Goal: Task Accomplishment & Management: Use online tool/utility

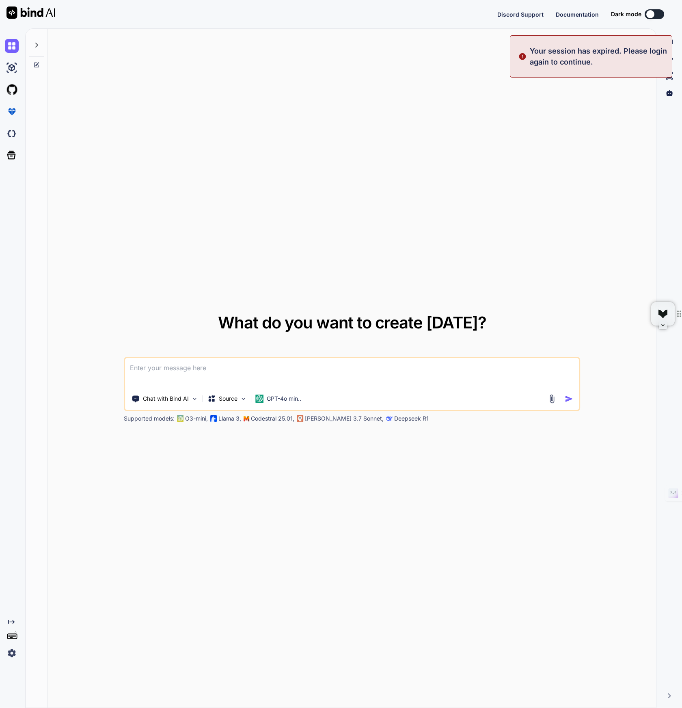
type textarea "x"
click at [642, 13] on button "Sign in" at bounding box center [647, 14] width 44 height 16
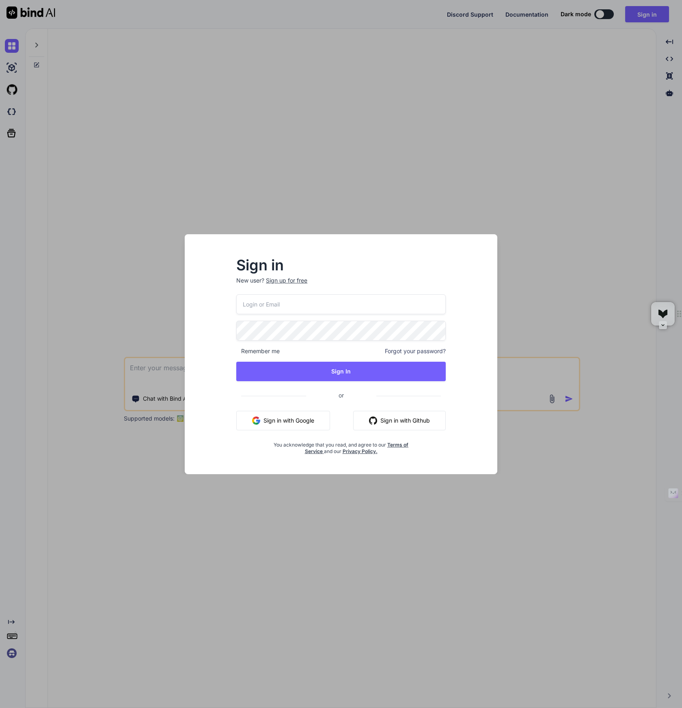
click at [405, 308] on input "email" at bounding box center [340, 304] width 209 height 20
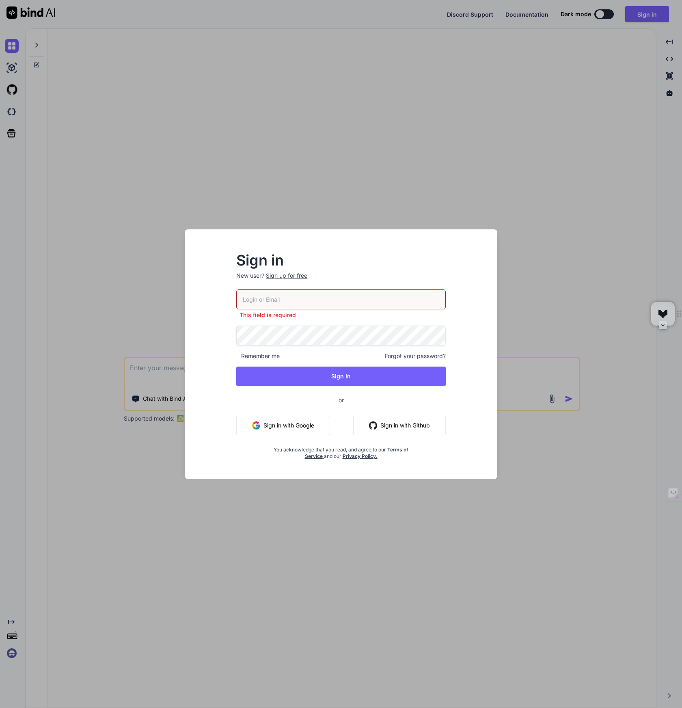
type input "[EMAIL_ADDRESS][DOMAIN_NAME]"
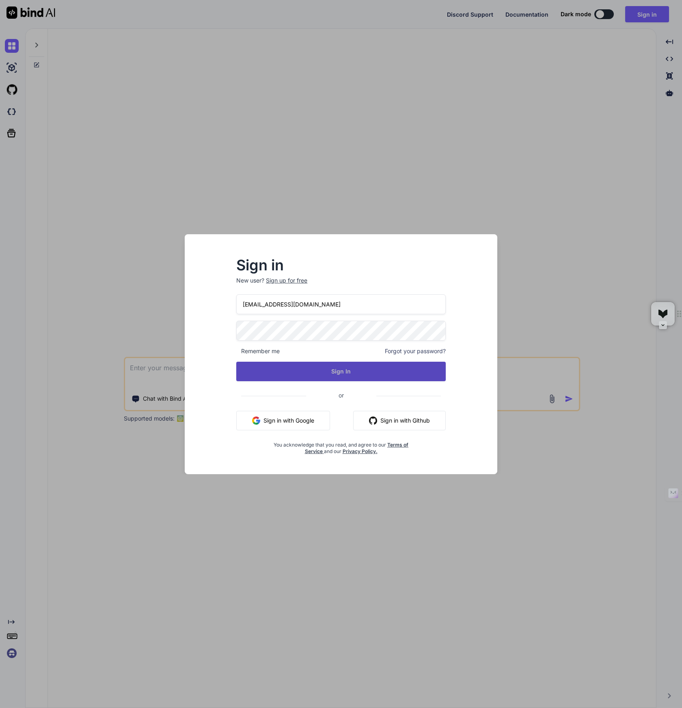
click at [367, 371] on button "Sign In" at bounding box center [340, 371] width 209 height 19
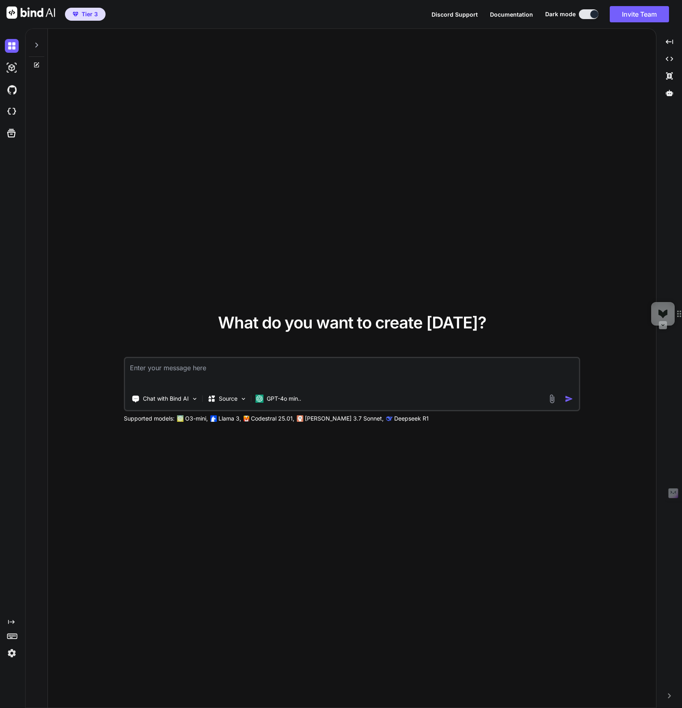
type textarea "x"
click at [314, 166] on div "What do you want to create [DATE]? Chat with Bind AI Source GPT-4o min.. Suppor…" at bounding box center [352, 368] width 608 height 679
click at [339, 372] on textarea at bounding box center [352, 373] width 454 height 30
